Goal: Task Accomplishment & Management: Use online tool/utility

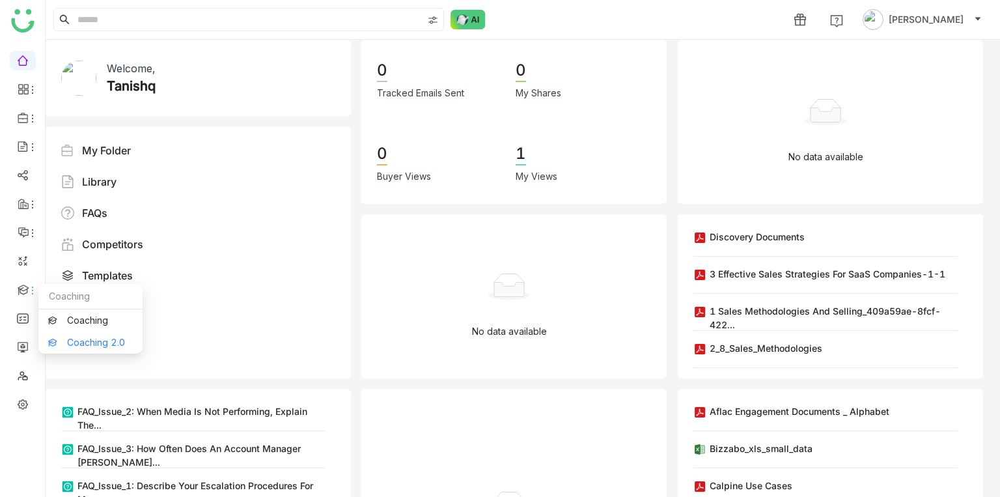
click at [63, 338] on link "Coaching 2.0" at bounding box center [90, 342] width 85 height 9
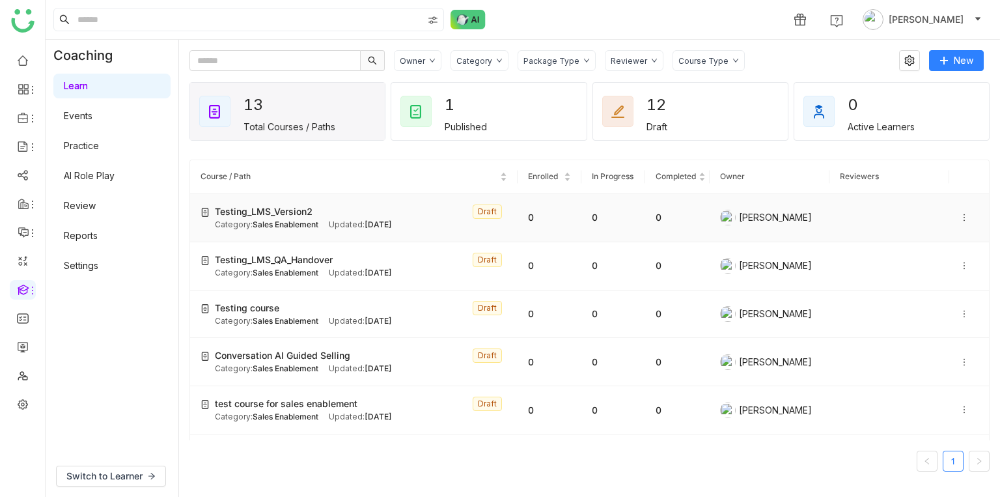
click at [236, 214] on span "Testing_LMS_Version2" at bounding box center [264, 211] width 98 height 14
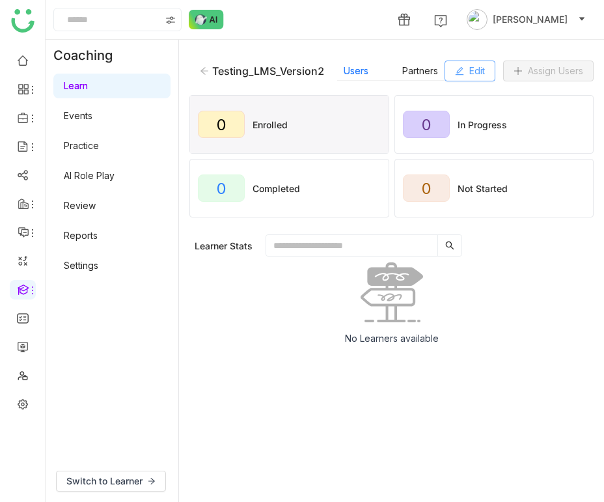
click at [469, 69] on button "Edit" at bounding box center [470, 71] width 51 height 21
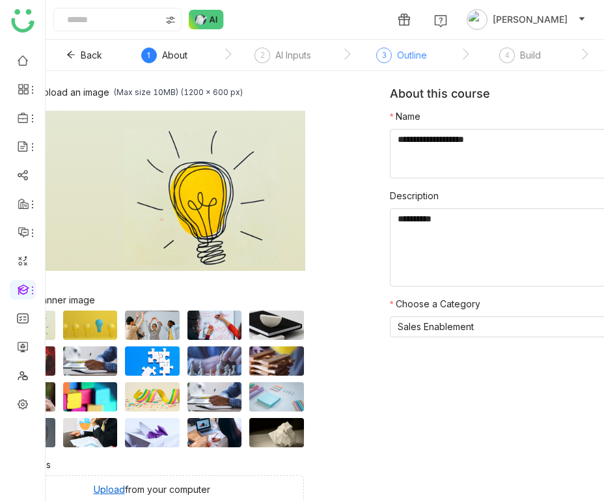
click at [415, 58] on div "Outline" at bounding box center [412, 56] width 30 height 16
click at [421, 55] on div "Outline" at bounding box center [412, 56] width 30 height 16
click at [515, 46] on nz-steps "About AI Inputs 3 Outline 4 Build 5 Setting" at bounding box center [406, 55] width 586 height 31
click at [515, 51] on div "4 Build" at bounding box center [520, 59] width 42 height 23
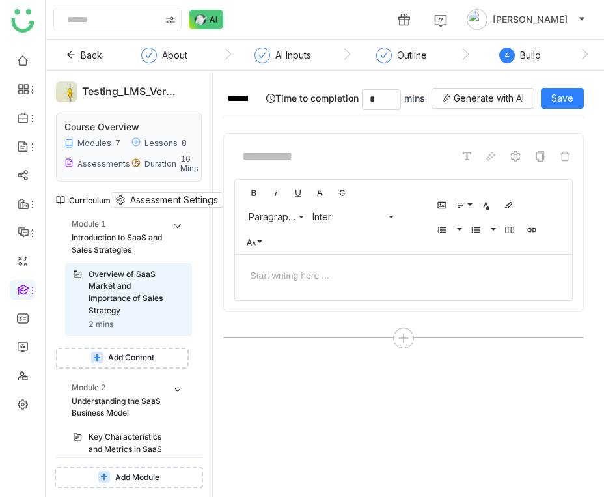
click at [132, 352] on span "Add Content" at bounding box center [131, 358] width 46 height 12
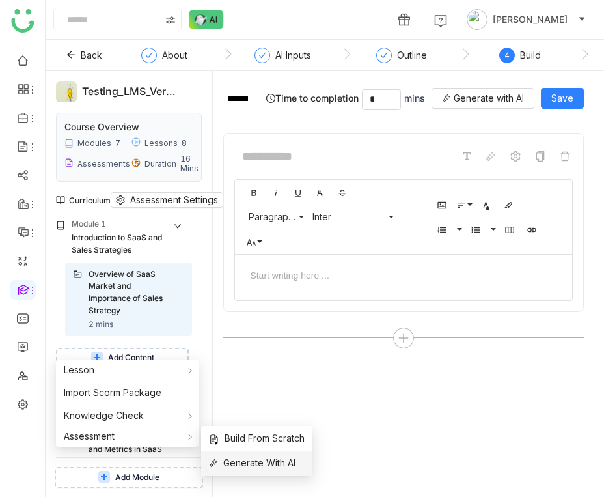
click at [252, 459] on span "Generate With AI" at bounding box center [252, 463] width 87 height 14
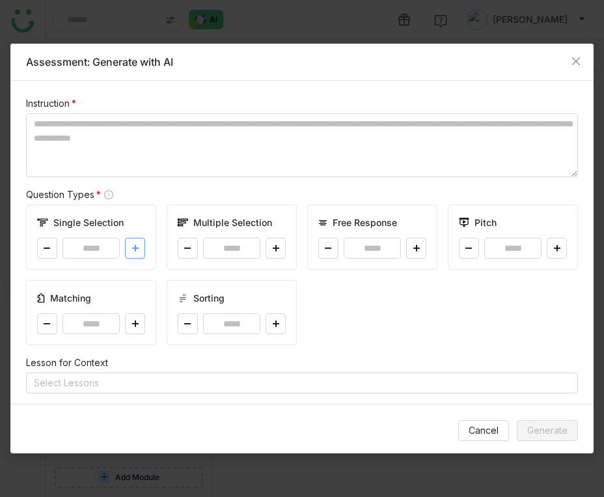
click at [140, 256] on button at bounding box center [135, 248] width 20 height 21
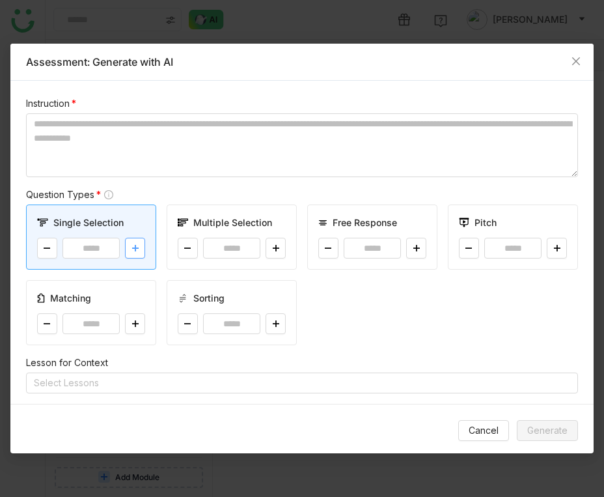
click at [140, 256] on button at bounding box center [135, 248] width 20 height 21
click at [141, 255] on button at bounding box center [135, 248] width 20 height 21
type input "*"
click at [275, 247] on icon at bounding box center [276, 248] width 8 height 8
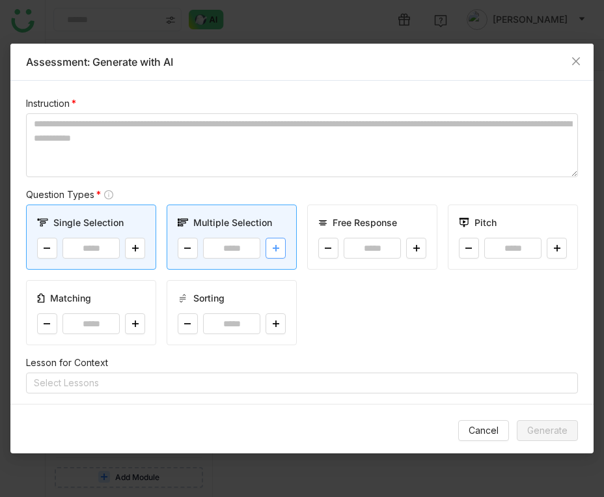
click at [275, 247] on icon at bounding box center [276, 248] width 8 height 8
click at [191, 247] on icon at bounding box center [188, 248] width 8 height 8
type input "*"
click at [141, 252] on button at bounding box center [135, 248] width 20 height 21
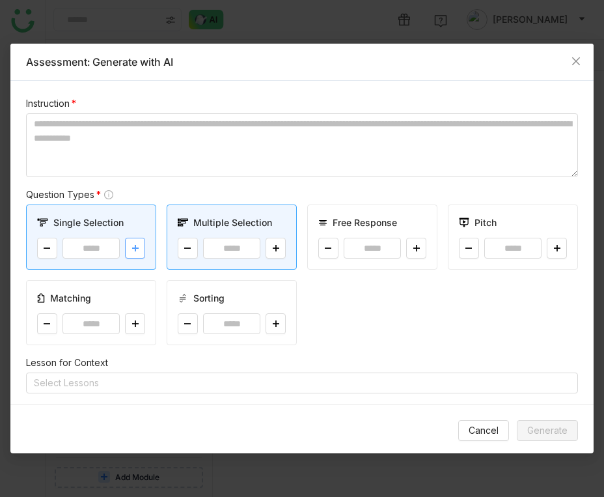
type input "*"
click at [272, 240] on button at bounding box center [276, 248] width 20 height 21
type input "*"
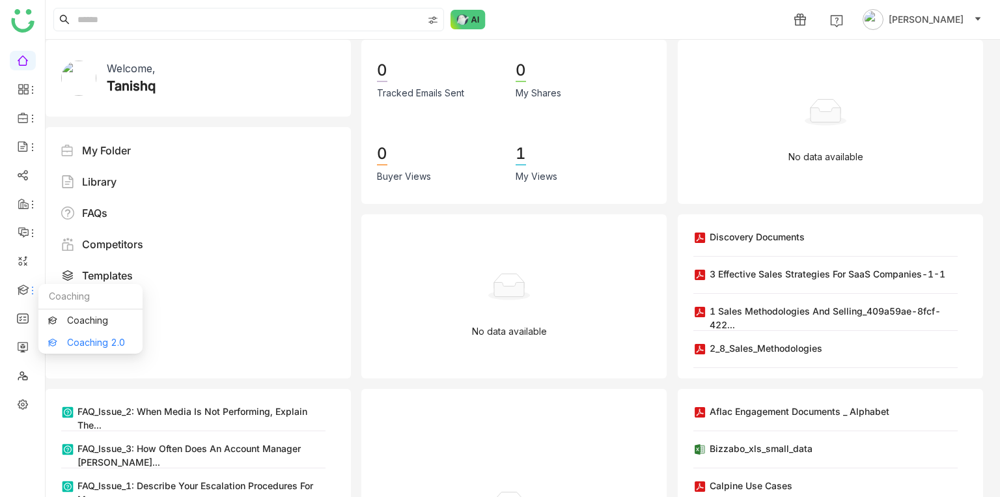
click at [85, 347] on link "Coaching 2.0" at bounding box center [90, 342] width 85 height 9
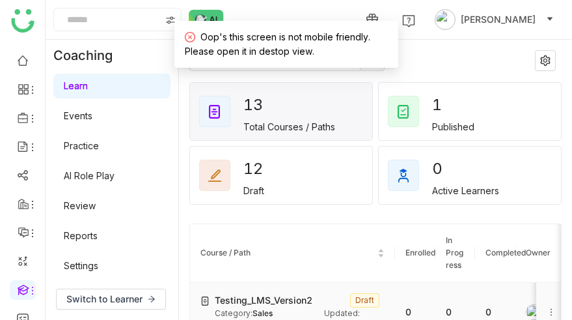
click at [243, 290] on td "Testing_LMS_Version2 Draft Category: Sales Enablement Updated: [DATE]" at bounding box center [292, 313] width 205 height 61
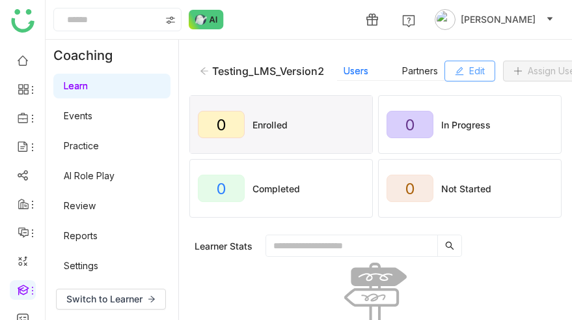
click at [462, 72] on icon at bounding box center [459, 70] width 9 height 9
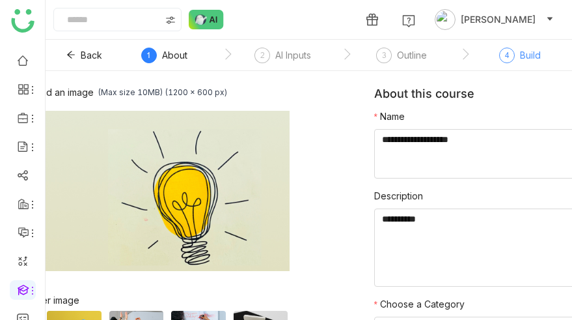
click at [512, 48] on div "4 Build" at bounding box center [520, 59] width 42 height 23
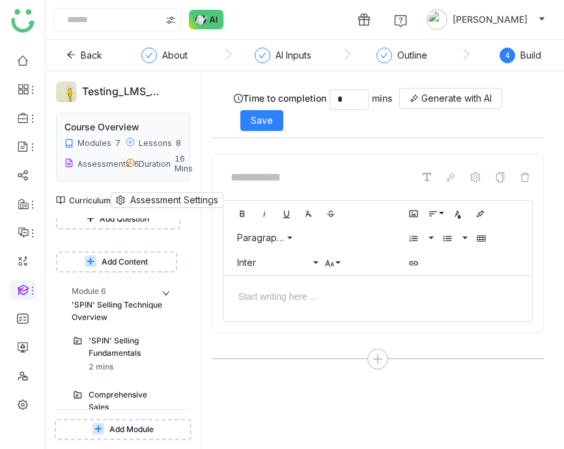
scroll to position [1362, 0]
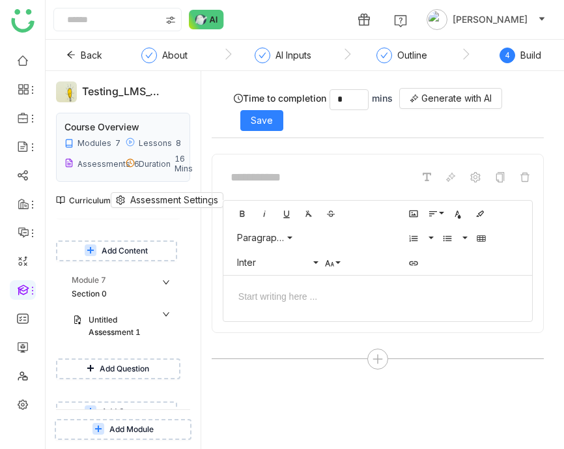
click at [122, 319] on button "Add Content" at bounding box center [116, 411] width 121 height 21
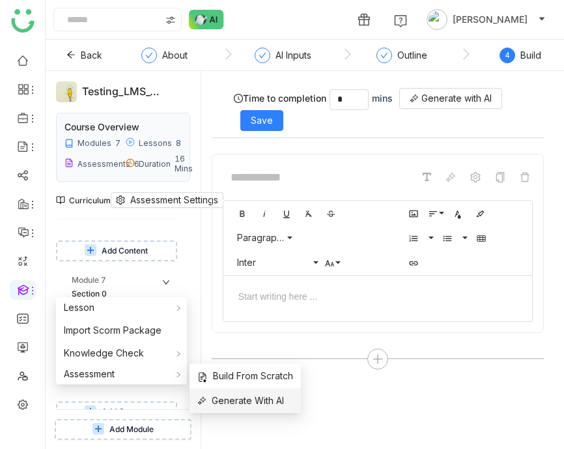
click at [238, 319] on span "Generate With AI" at bounding box center [240, 400] width 87 height 14
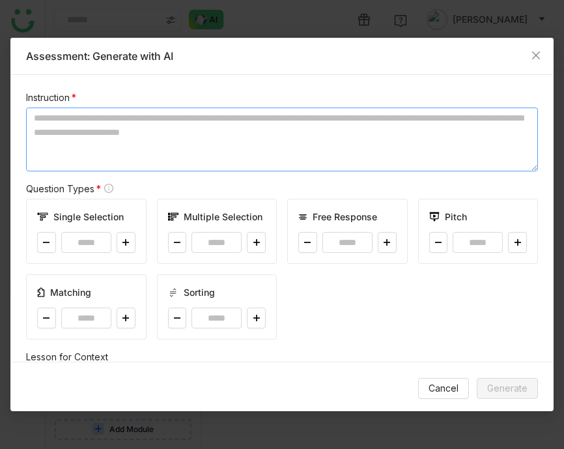
click at [88, 114] on textarea at bounding box center [282, 139] width 512 height 64
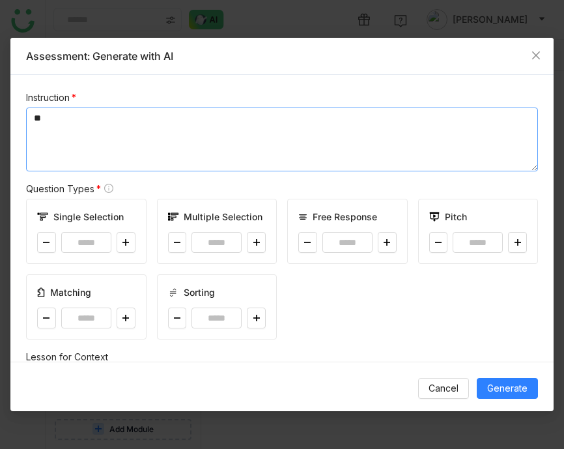
type textarea "*"
type textarea "**********"
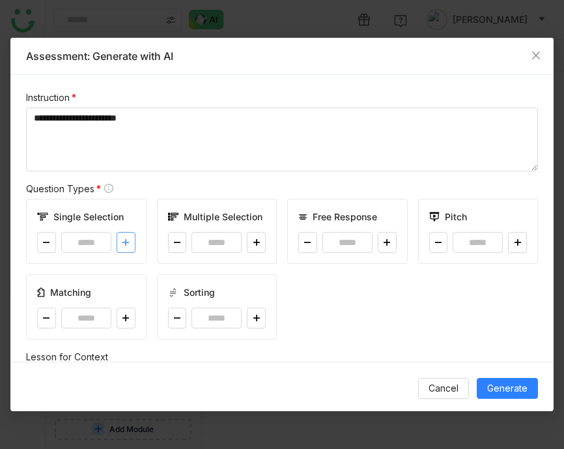
click at [130, 241] on button at bounding box center [126, 242] width 19 height 21
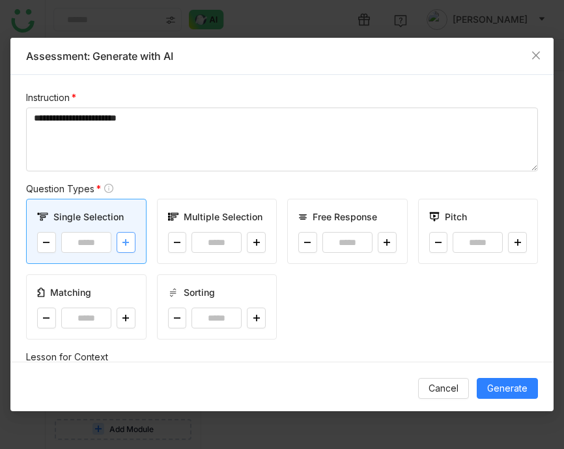
click at [130, 241] on button at bounding box center [126, 242] width 19 height 21
type input "*"
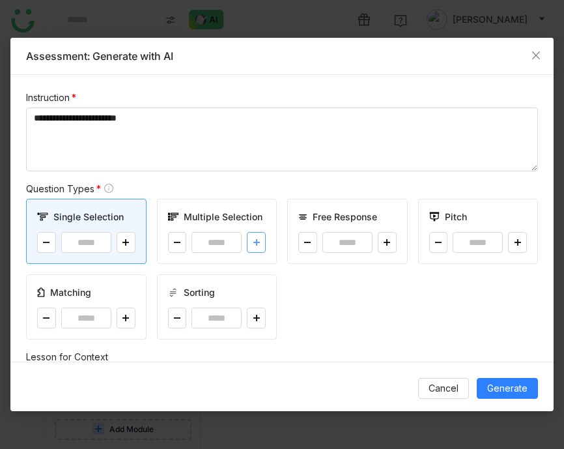
click at [264, 240] on button at bounding box center [256, 242] width 19 height 21
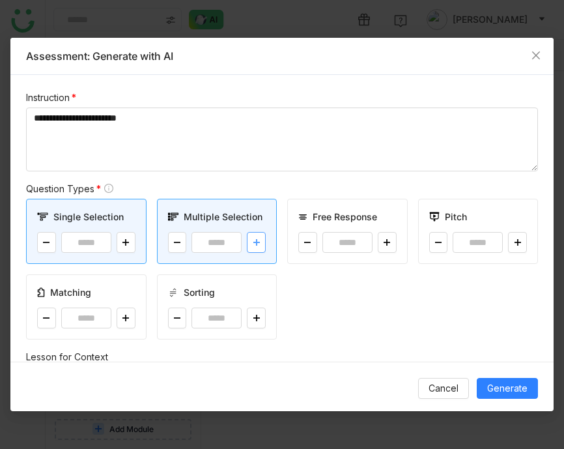
click at [264, 240] on button at bounding box center [256, 242] width 19 height 21
type input "*"
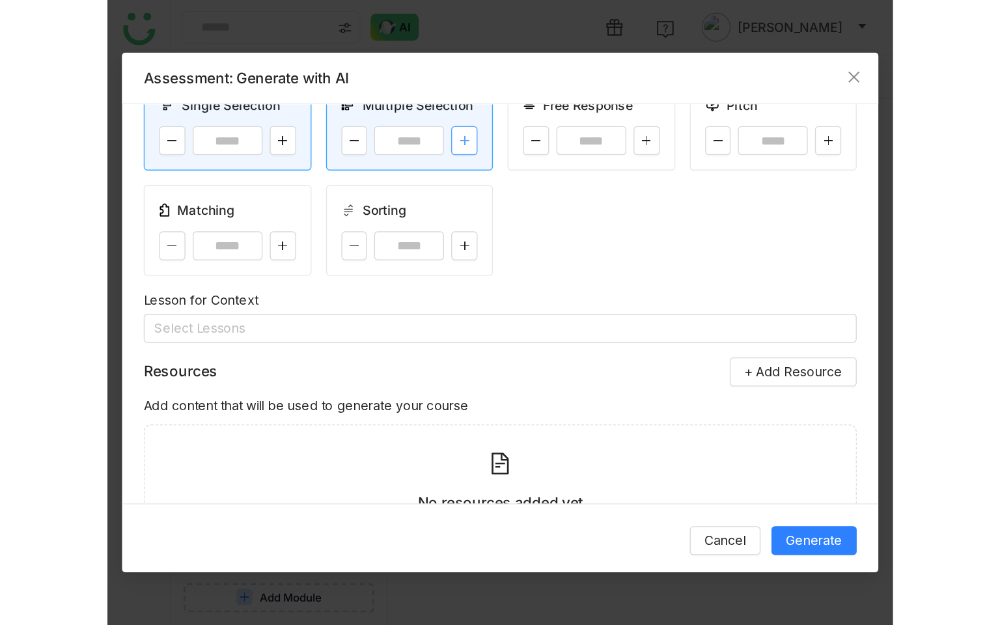
scroll to position [147, 0]
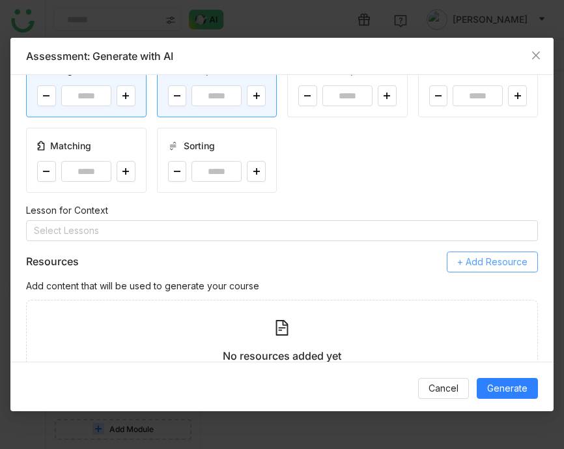
click at [462, 256] on span "+ Add Resource" at bounding box center [492, 262] width 70 height 14
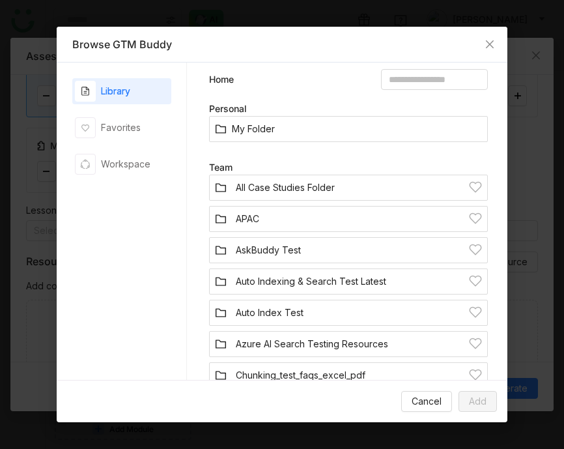
click at [255, 162] on div "Team" at bounding box center [352, 167] width 286 height 14
click at [300, 319] on link "Azure AI Search Testing Resources" at bounding box center [312, 344] width 152 height 14
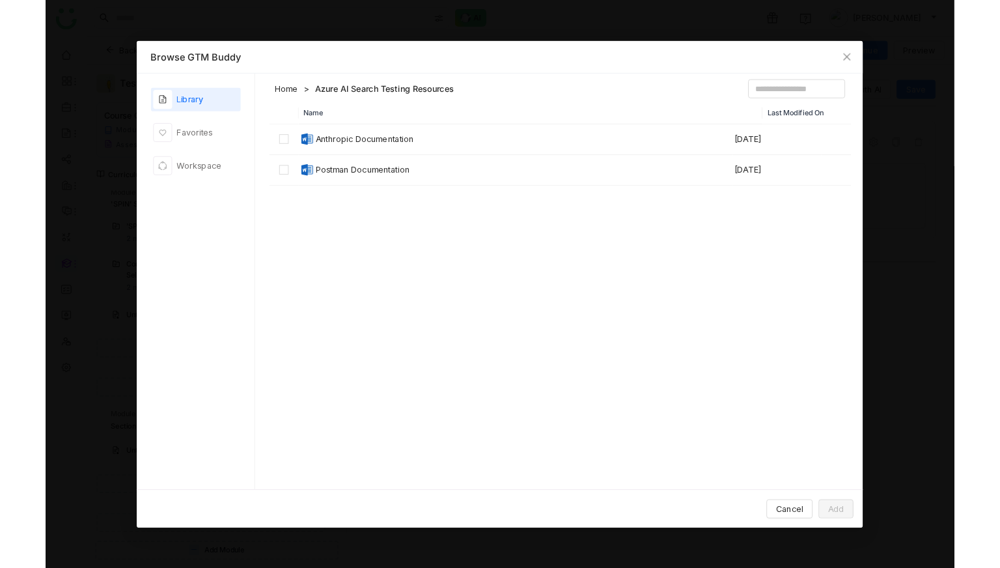
scroll to position [127, 0]
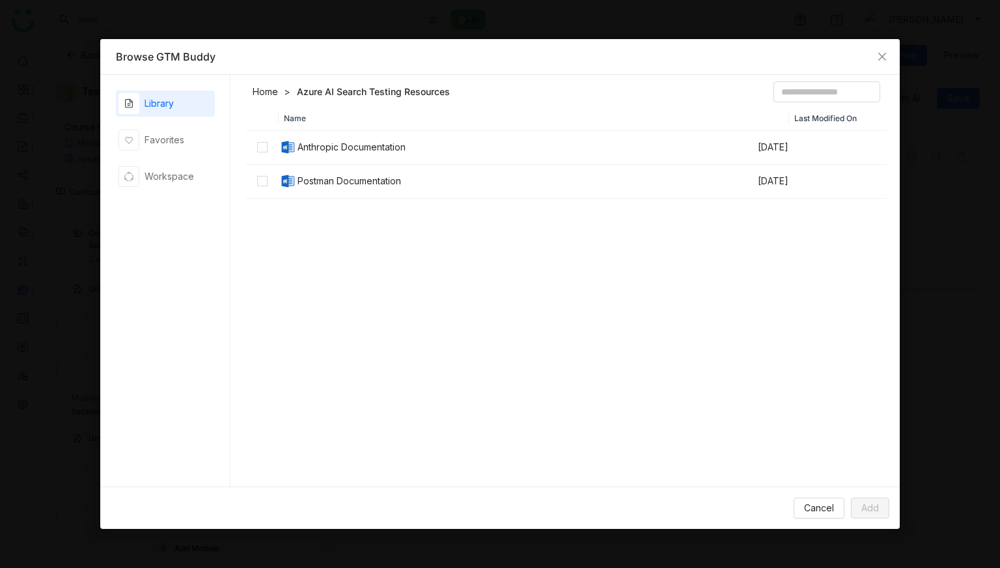
click at [261, 91] on link "Home" at bounding box center [265, 91] width 25 height 13
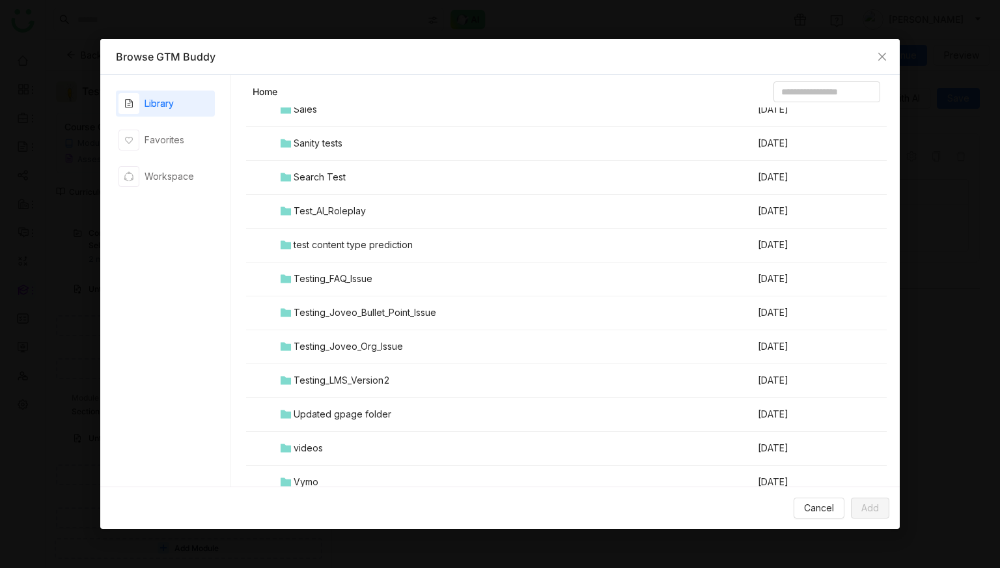
scroll to position [1364, 0]
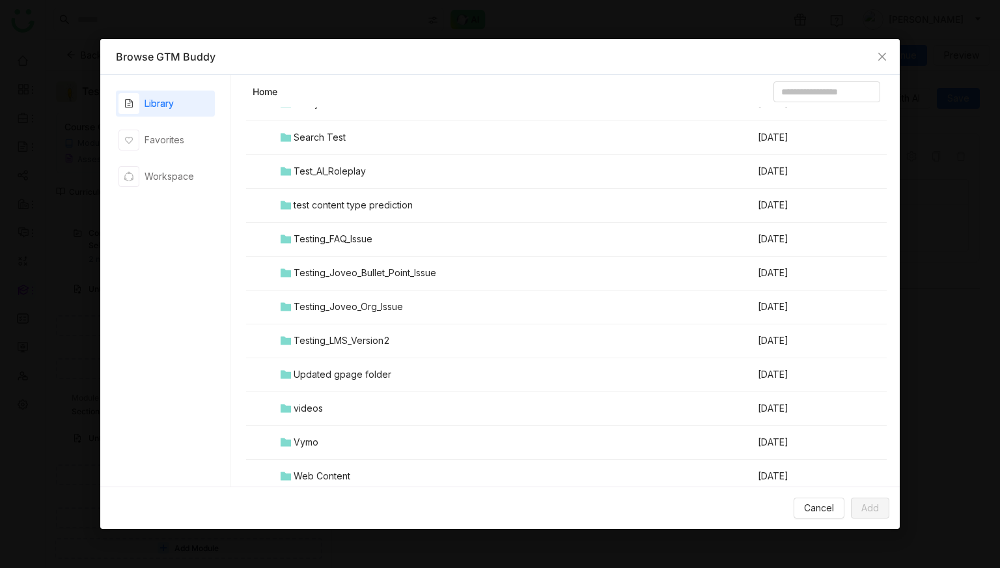
click at [352, 319] on div "Testing_LMS_Version2" at bounding box center [342, 340] width 96 height 14
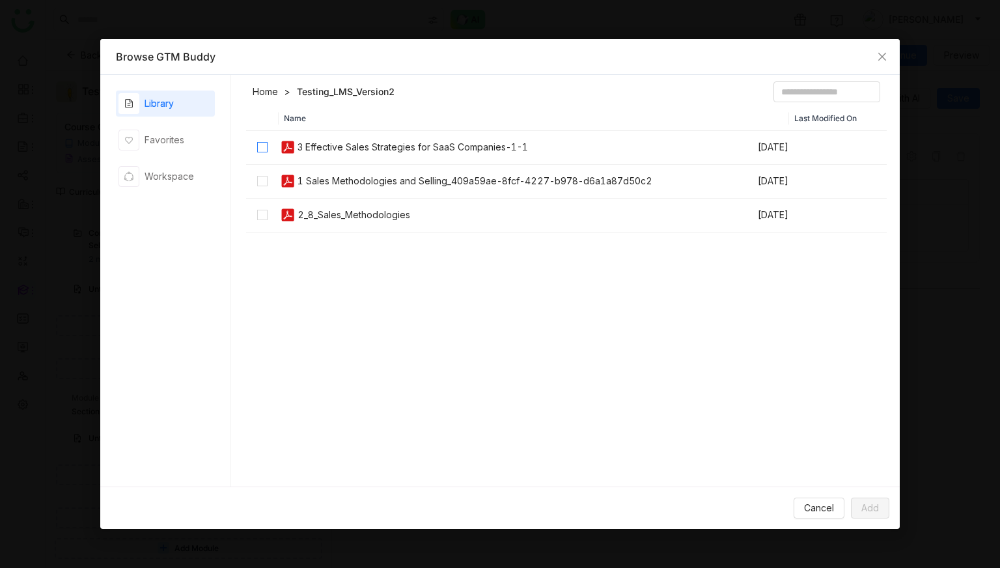
click at [264, 153] on label at bounding box center [262, 147] width 10 height 14
click at [572, 319] on span "Add" at bounding box center [870, 508] width 18 height 14
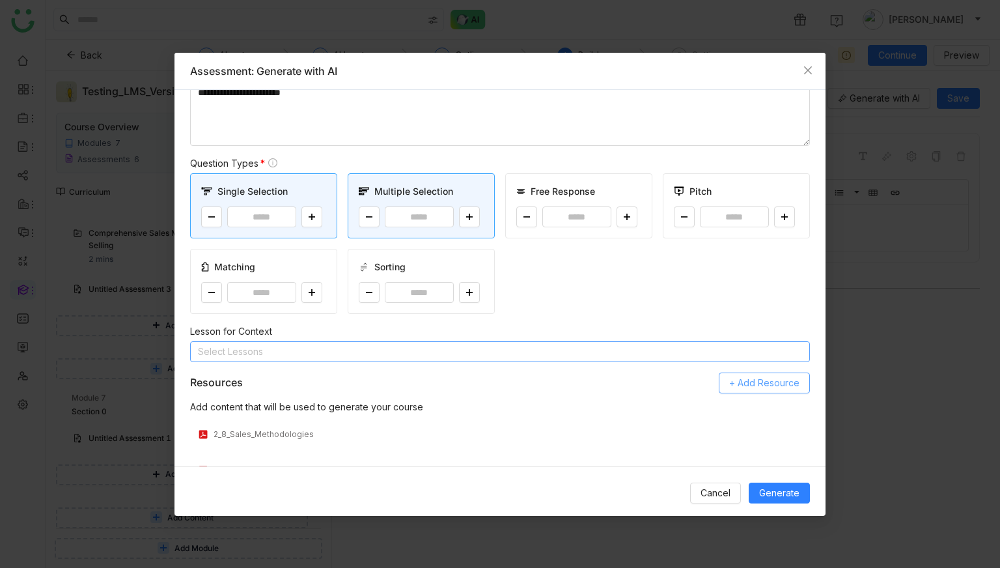
scroll to position [63, 0]
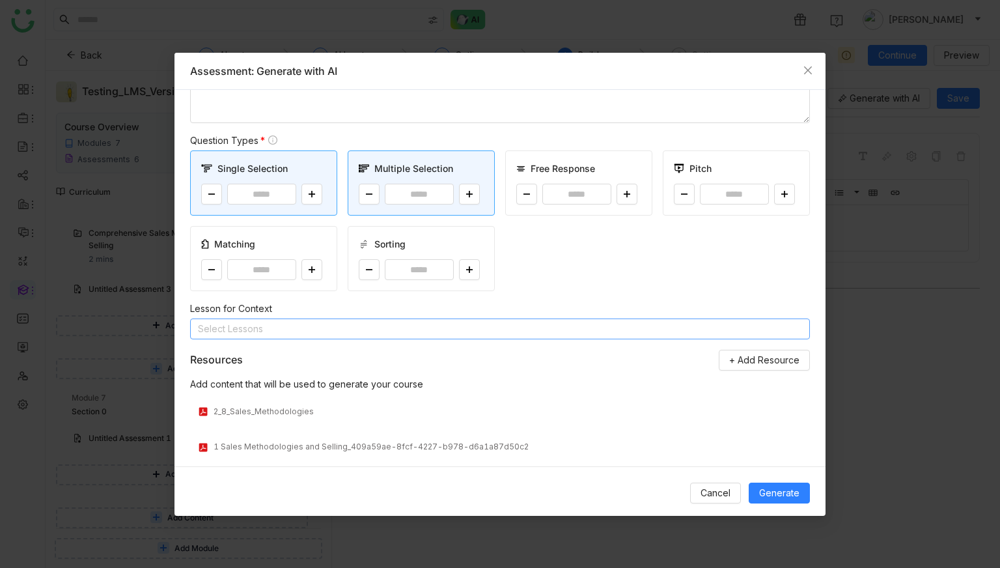
click at [381, 319] on nz-select-top-control "Select Lessons" at bounding box center [500, 328] width 620 height 21
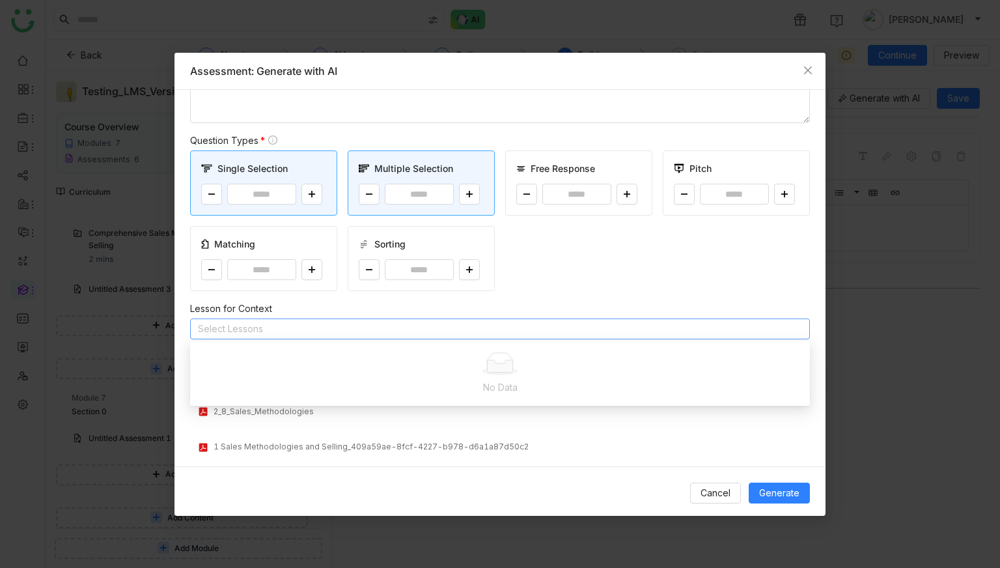
click at [452, 307] on div "Lesson for Context" at bounding box center [500, 308] width 620 height 14
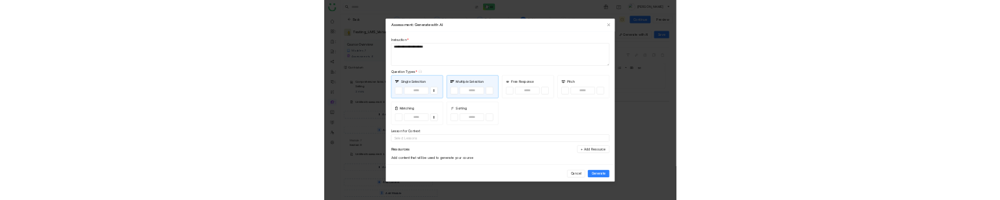
scroll to position [1166, 0]
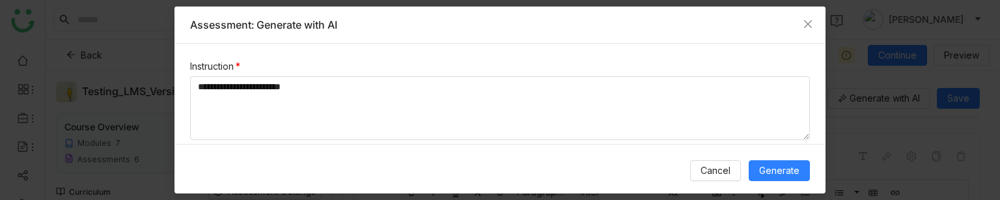
click at [572, 181] on div "Cancel Generate" at bounding box center [500, 170] width 651 height 53
click at [572, 178] on button "Generate" at bounding box center [779, 170] width 61 height 21
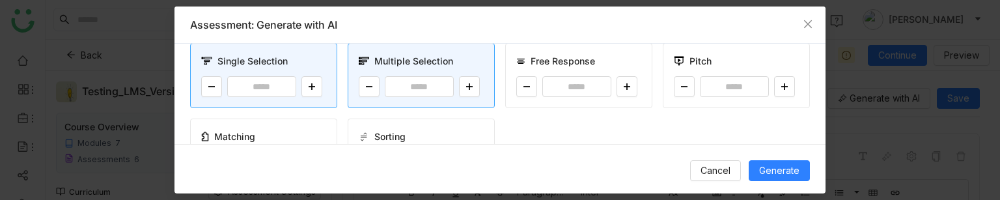
scroll to position [91, 0]
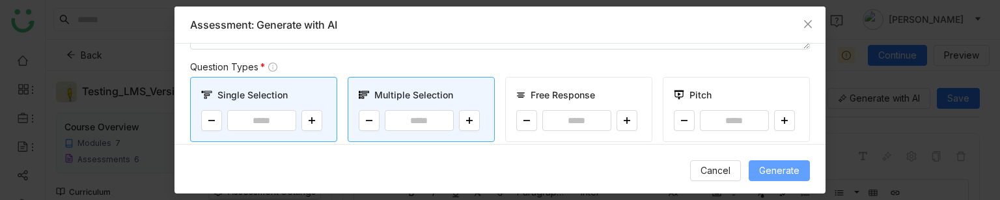
click at [572, 176] on span "Generate" at bounding box center [779, 170] width 40 height 14
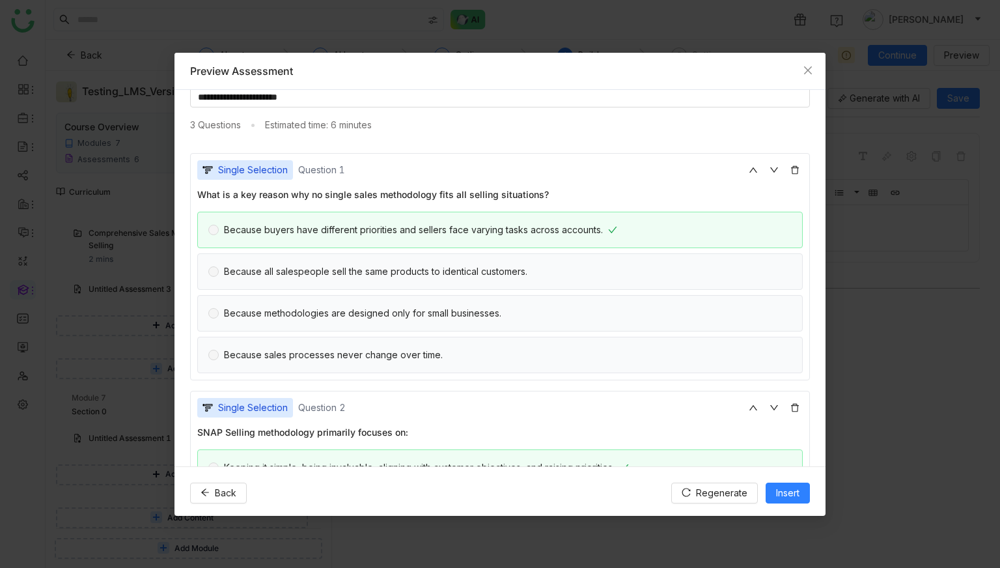
scroll to position [0, 0]
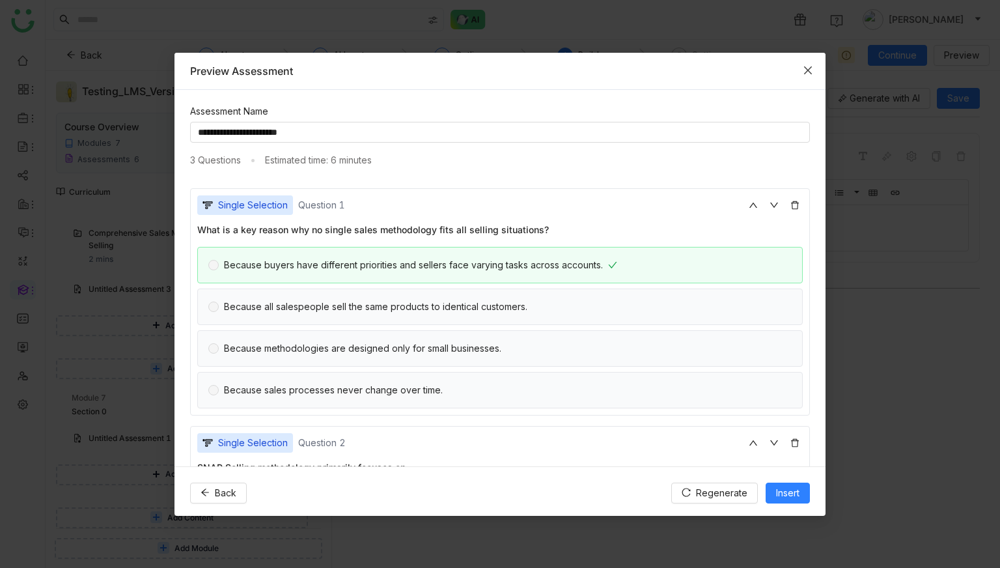
click at [572, 69] on icon "Close" at bounding box center [808, 70] width 10 height 10
